Goal: Transaction & Acquisition: Purchase product/service

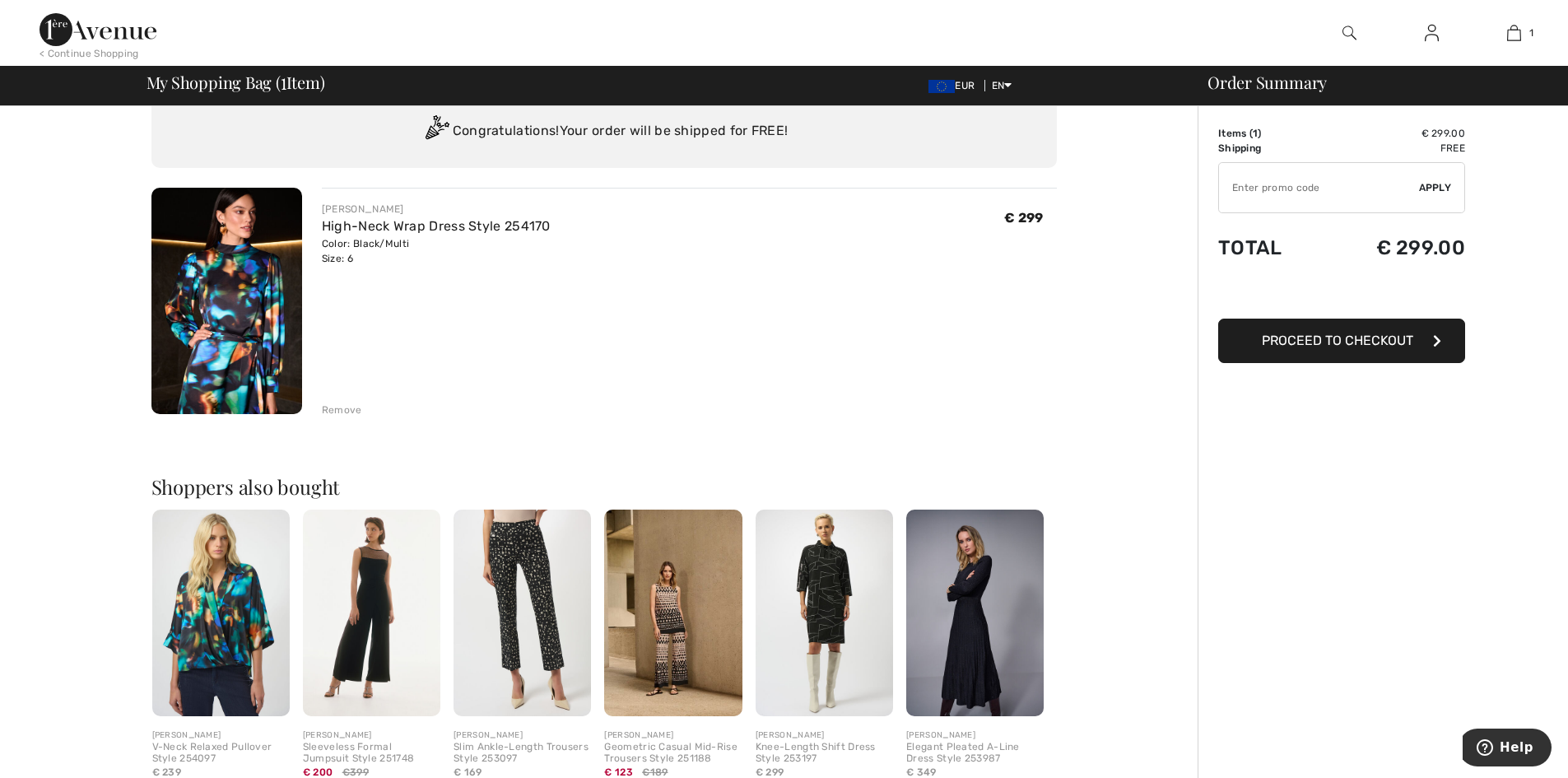
scroll to position [83, 0]
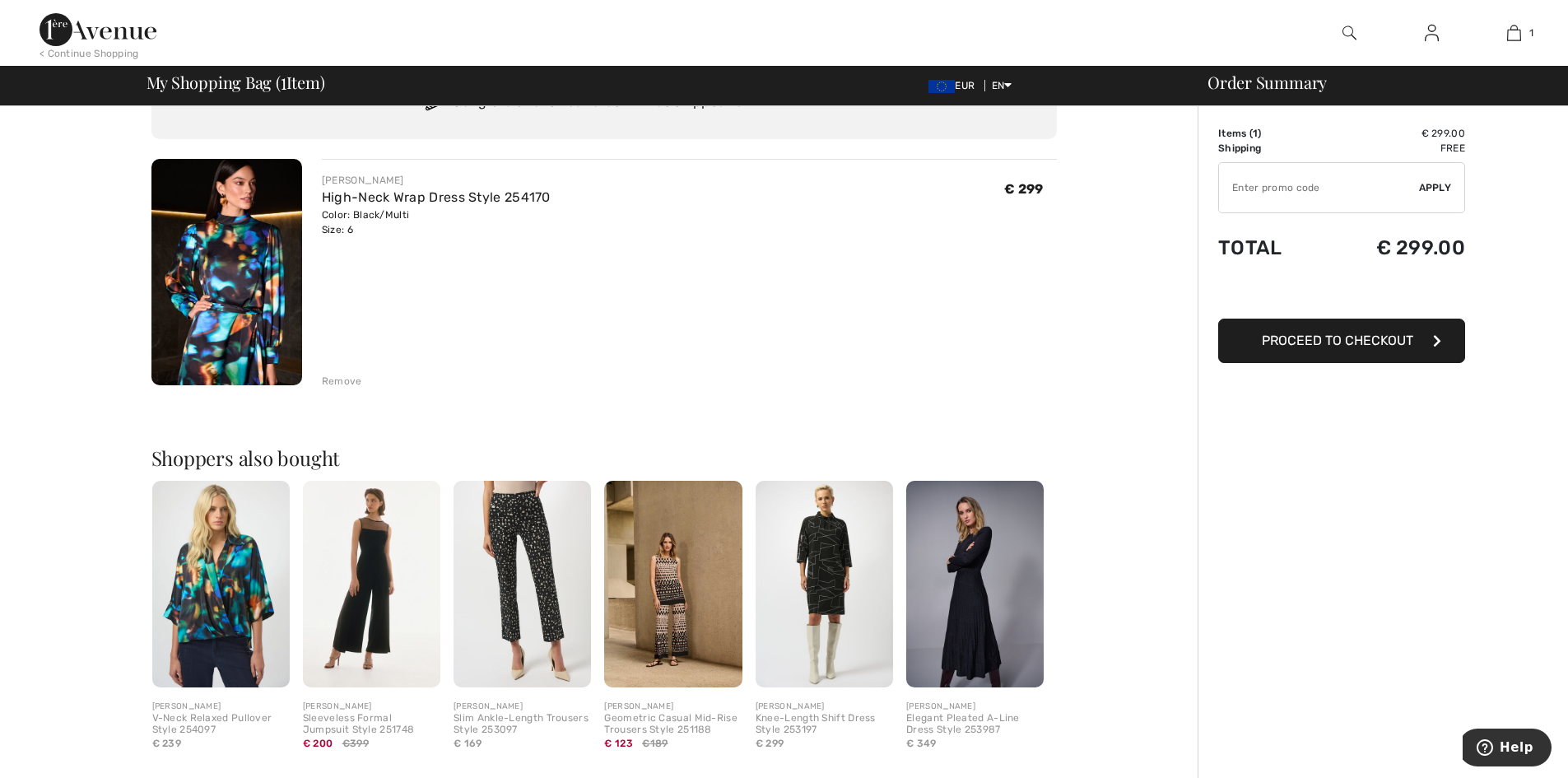
click at [1336, 345] on span "Proceed to Checkout" at bounding box center [1338, 340] width 151 height 15
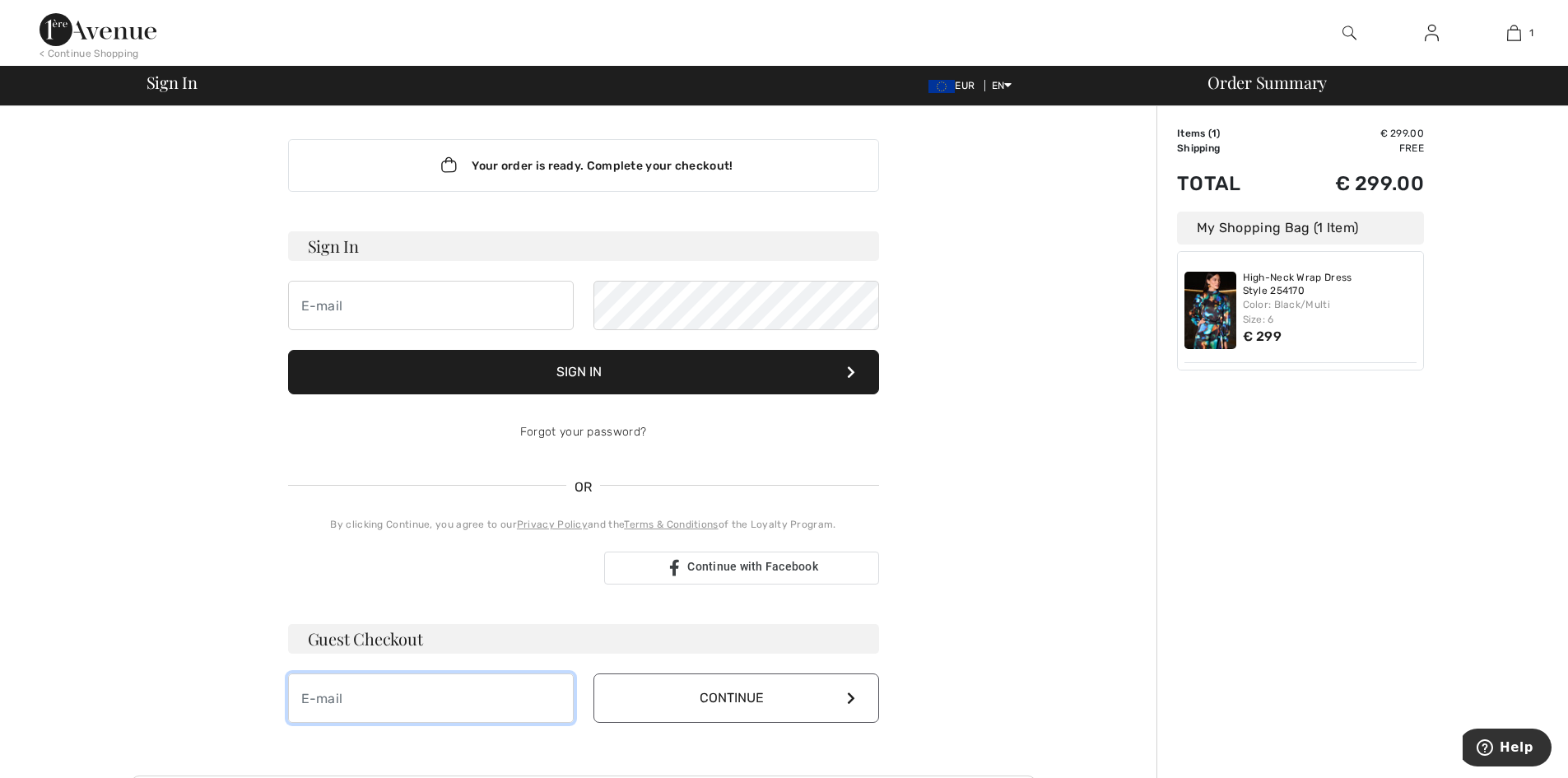
click at [478, 692] on input "email" at bounding box center [431, 697] width 285 height 49
type input "evelinevpn@gmail.com"
click at [723, 710] on button "Continue" at bounding box center [736, 697] width 285 height 49
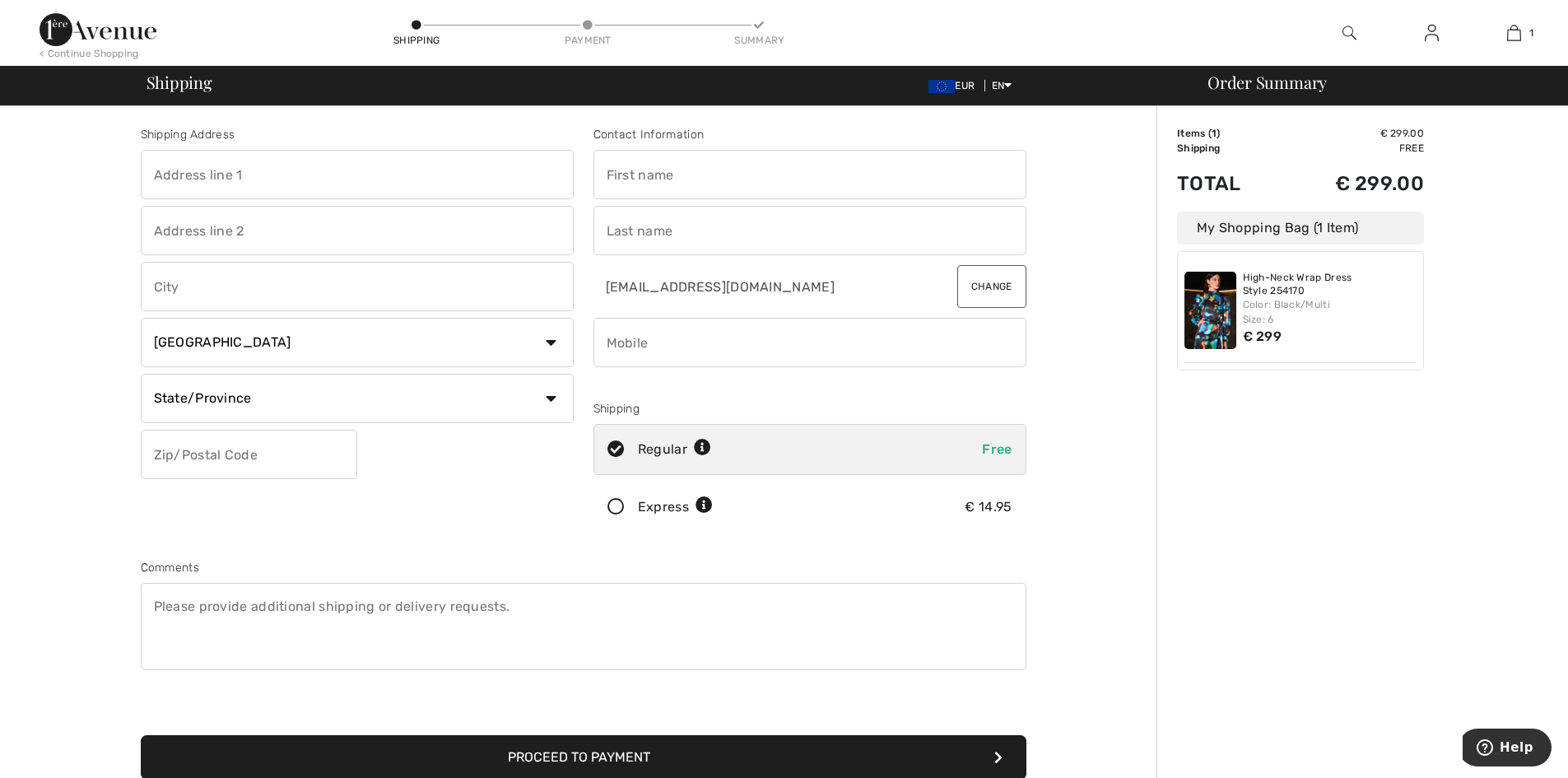
click at [721, 170] on input "text" at bounding box center [810, 174] width 433 height 49
click at [414, 333] on select "Country Canada United States Afghanistan Aland Islands Albania Algeria American…" at bounding box center [358, 342] width 433 height 49
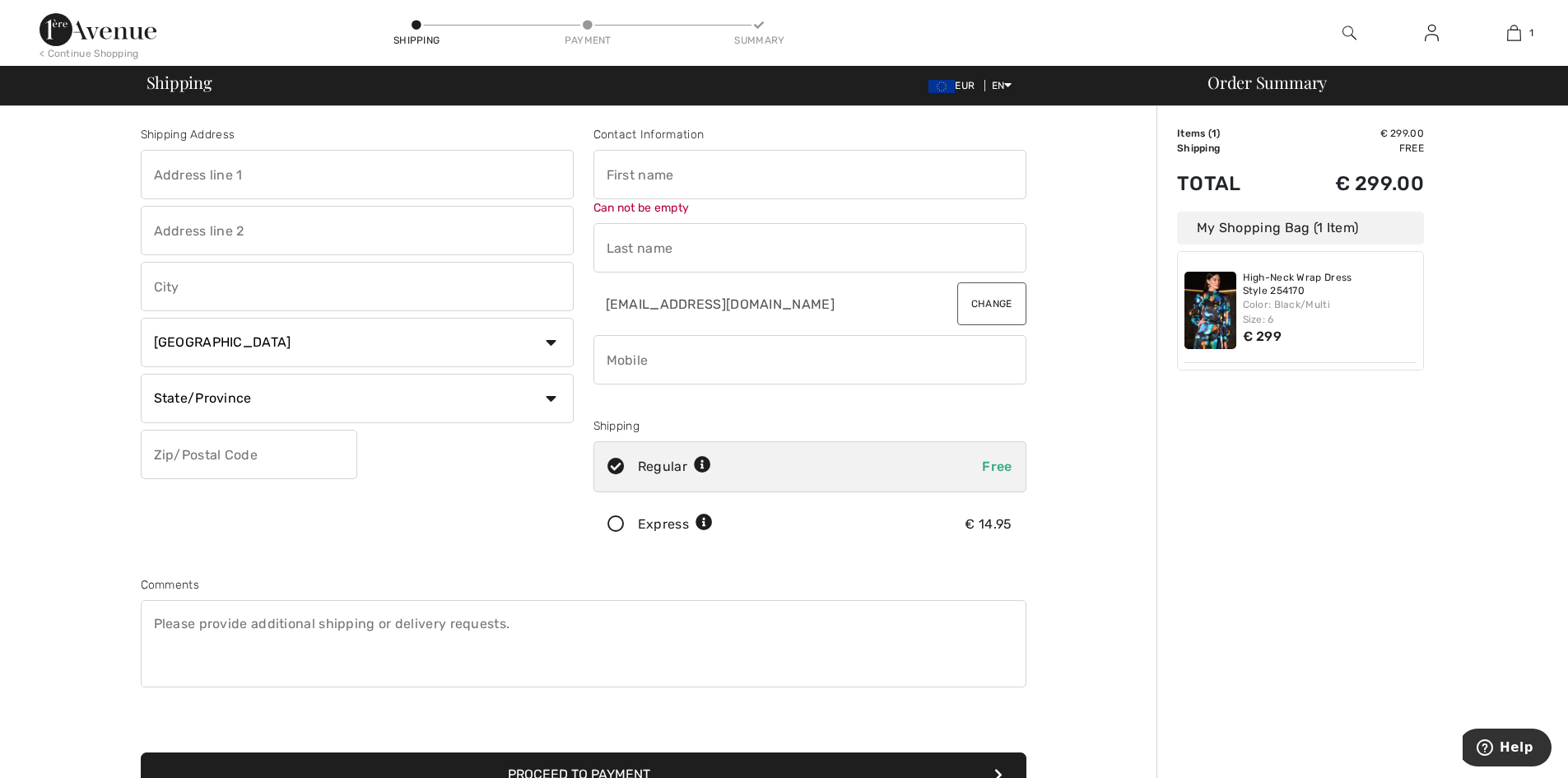
select select "BE"
click at [141, 318] on select "Country Canada United States Afghanistan Aland Islands Albania Algeria American…" at bounding box center [358, 342] width 433 height 49
